Goal: Task Accomplishment & Management: Manage account settings

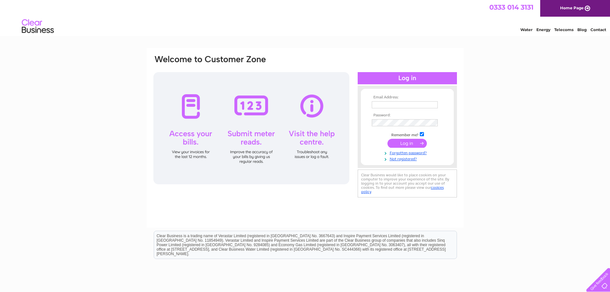
type input "accounts@impact-handling.com"
click at [394, 144] on input "submit" at bounding box center [406, 143] width 39 height 9
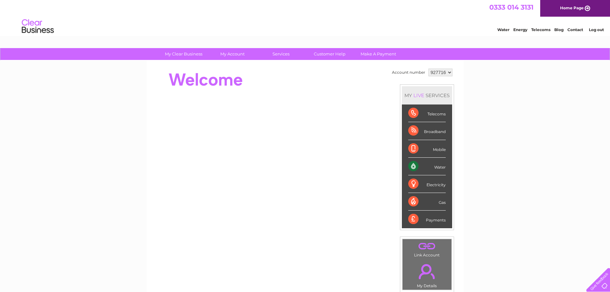
scroll to position [32, 0]
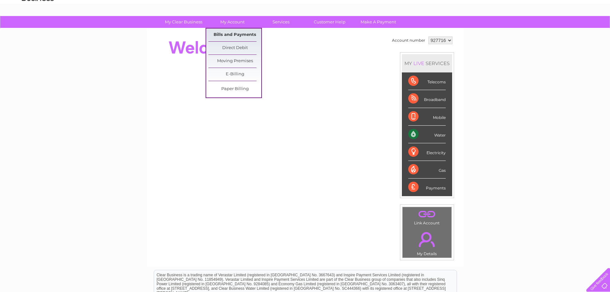
click at [226, 39] on link "Bills and Payments" at bounding box center [234, 34] width 53 height 13
click at [226, 38] on link "Bills and Payments" at bounding box center [234, 34] width 53 height 13
click at [226, 34] on link "Bills and Payments" at bounding box center [234, 34] width 53 height 13
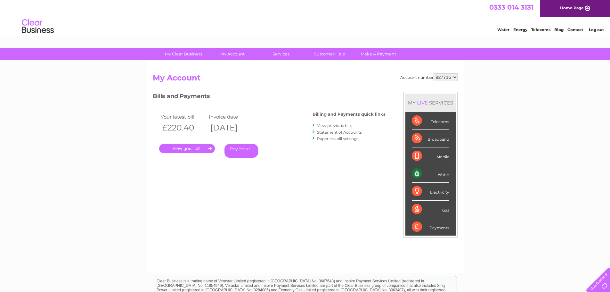
click at [199, 151] on link "." at bounding box center [187, 148] width 56 height 9
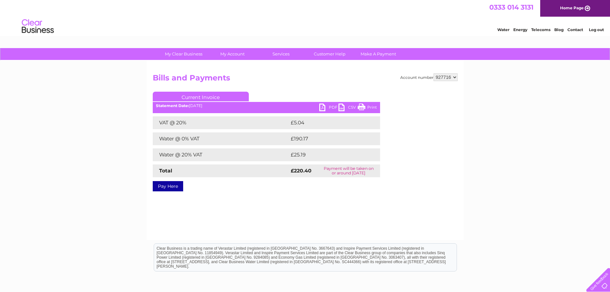
click at [321, 109] on link "PDF" at bounding box center [328, 107] width 19 height 9
